Goal: Task Accomplishment & Management: Use online tool/utility

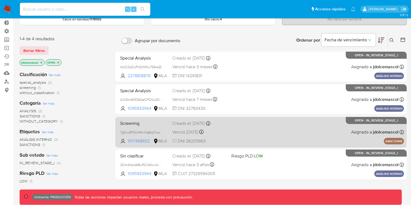
scroll to position [43, 0]
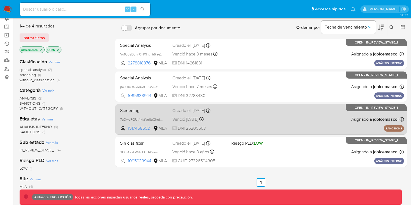
click at [262, 114] on div "Screening 7gDwdPQUt4KvtVg6qChqiWKa 1517468652 MLA Creado el: 10/05/2024 Creado …" at bounding box center [261, 119] width 286 height 27
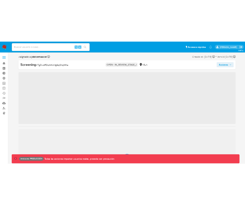
scroll to position [256, 0]
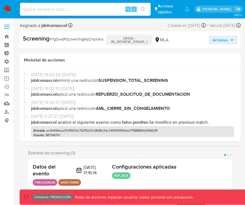
select select "10"
click at [174, 88] on span "[DATE] 16:02:15 ([DATE])" at bounding box center [132, 89] width 203 height 6
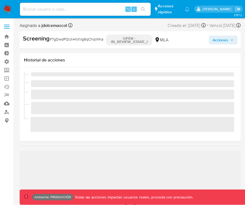
scroll to position [256, 0]
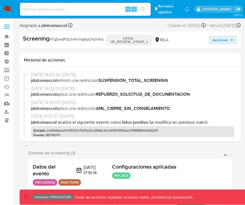
select select "10"
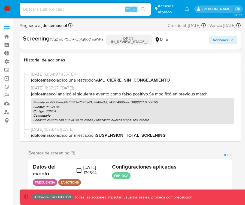
scroll to position [42, 0]
